Goal: Find specific page/section: Find specific page/section

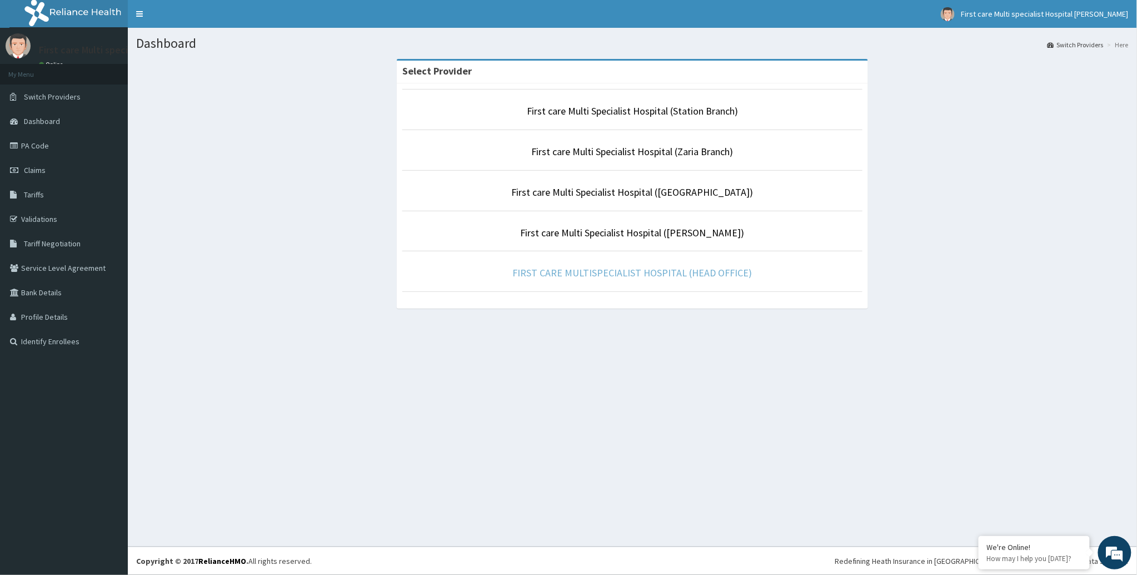
click at [595, 273] on link "FIRST CARE MULTISPECIALIST HOSPITAL (HEAD OFFICE)" at bounding box center [633, 272] width 240 height 13
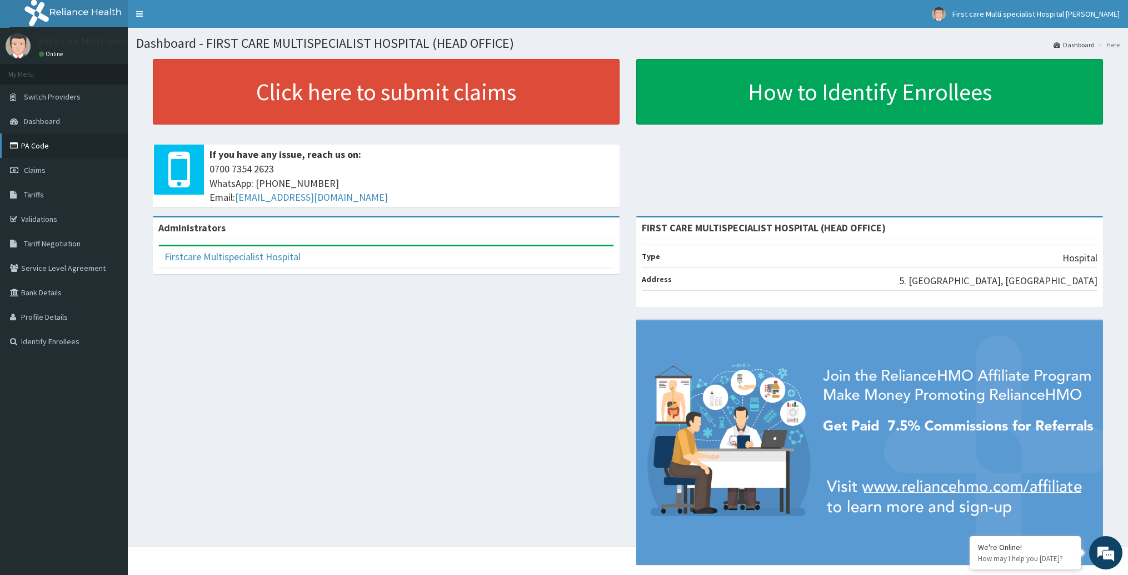
click at [43, 141] on link "PA Code" at bounding box center [64, 145] width 128 height 24
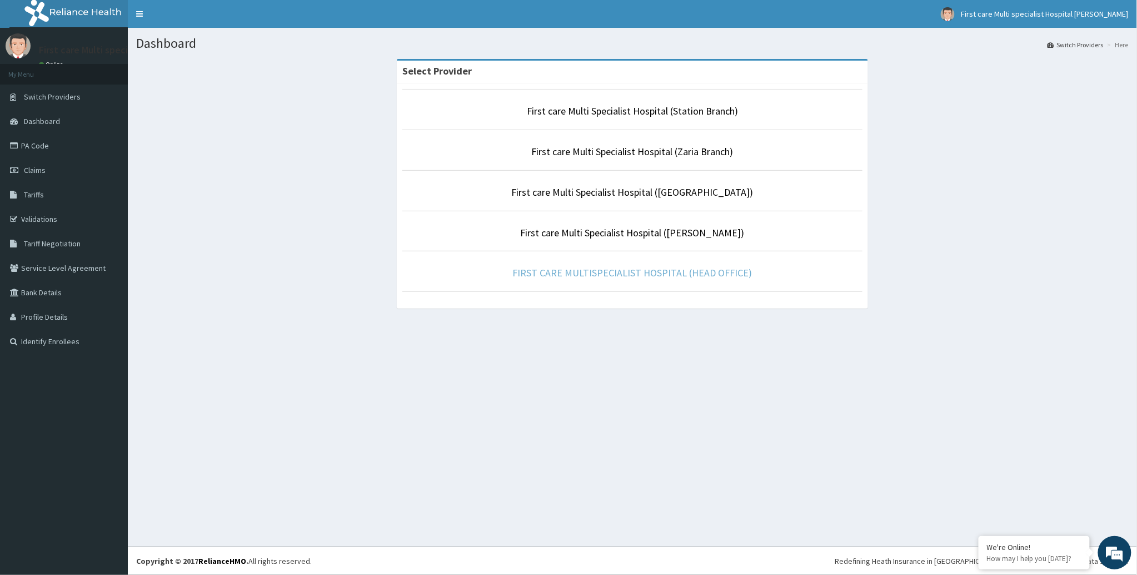
click at [636, 272] on link "FIRST CARE MULTISPECIALIST HOSPITAL (HEAD OFFICE)" at bounding box center [633, 272] width 240 height 13
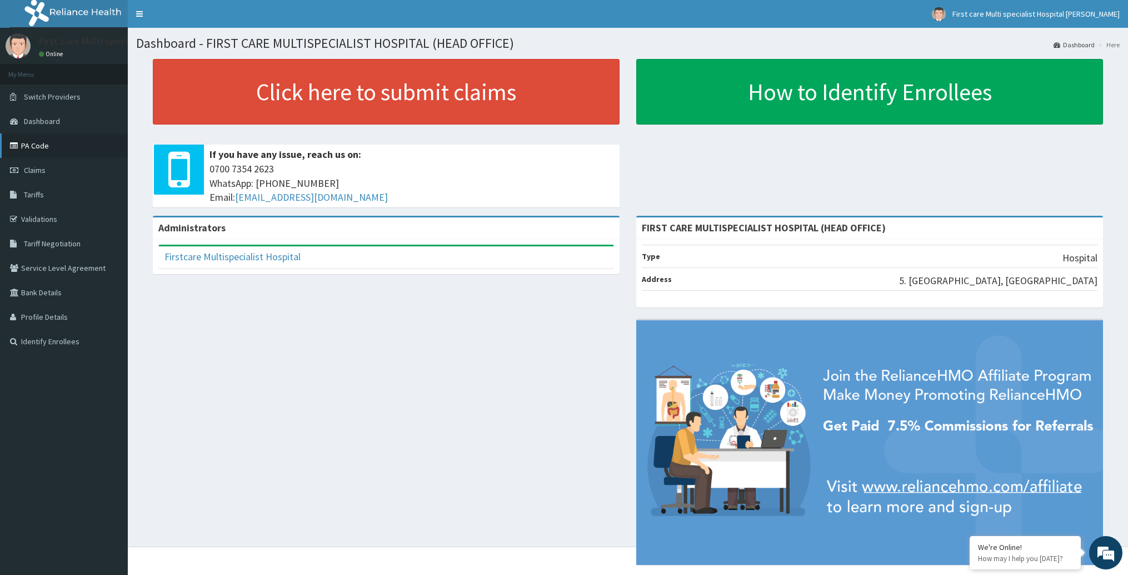
click at [41, 152] on link "PA Code" at bounding box center [64, 145] width 128 height 24
